Goal: Task Accomplishment & Management: Use online tool/utility

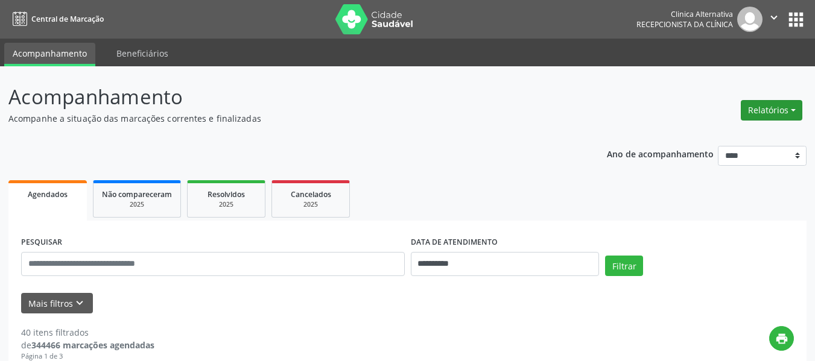
click at [775, 111] on button "Relatórios" at bounding box center [772, 110] width 62 height 21
click at [724, 138] on link "Agendamentos" at bounding box center [738, 136] width 130 height 17
select select "*"
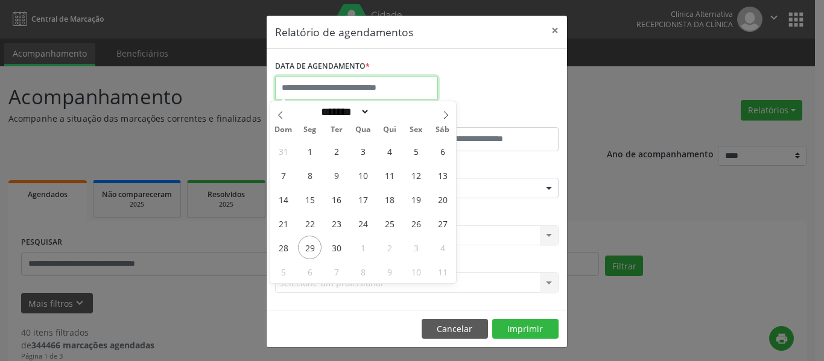
click at [423, 91] on input "text" at bounding box center [356, 88] width 163 height 24
click at [334, 244] on span "30" at bounding box center [336, 248] width 24 height 24
type input "**********"
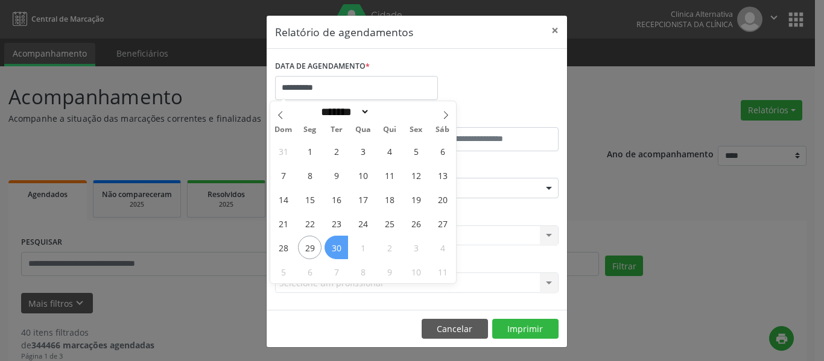
click at [337, 244] on span "30" at bounding box center [336, 248] width 24 height 24
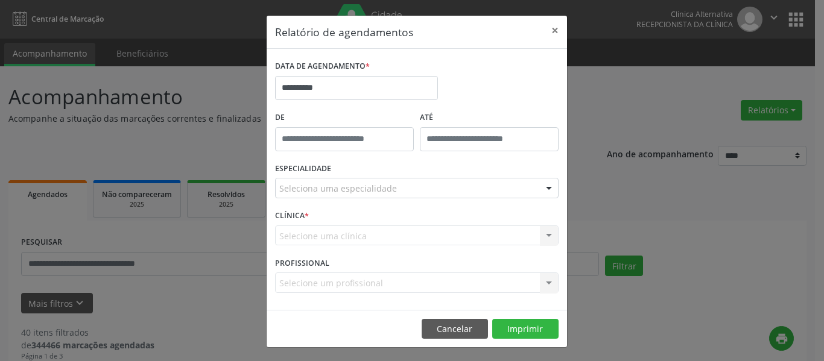
click at [337, 244] on div "Selecione uma clínica Nenhum resultado encontrado para: " " Não há nenhuma opçã…" at bounding box center [416, 236] width 283 height 21
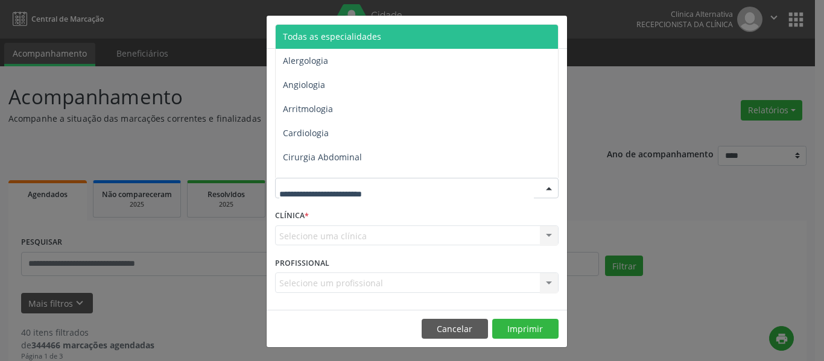
click at [544, 191] on div at bounding box center [549, 189] width 18 height 21
click at [387, 37] on span "Todas as especialidades" at bounding box center [418, 37] width 284 height 24
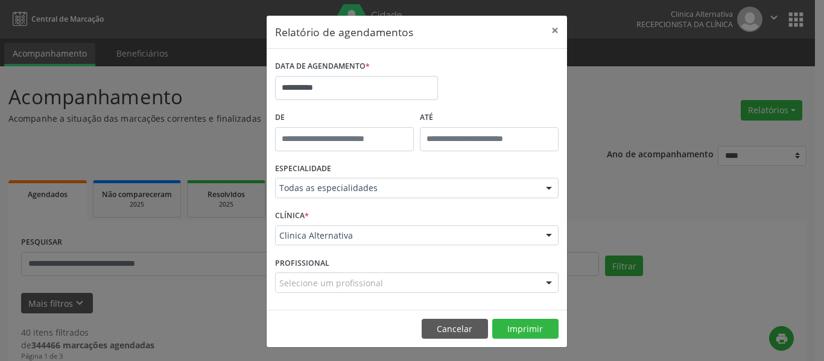
scroll to position [2, 0]
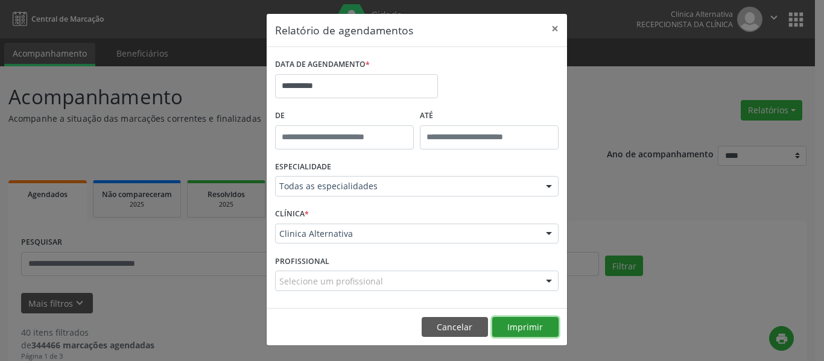
click at [524, 322] on button "Imprimir" at bounding box center [525, 327] width 66 height 21
